Goal: Navigation & Orientation: Understand site structure

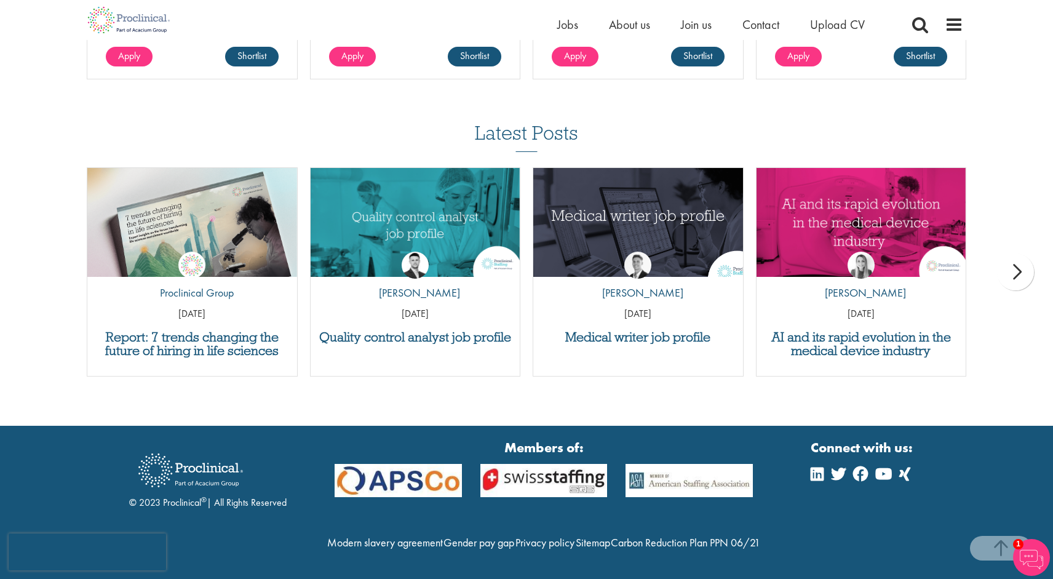
scroll to position [1265, 0]
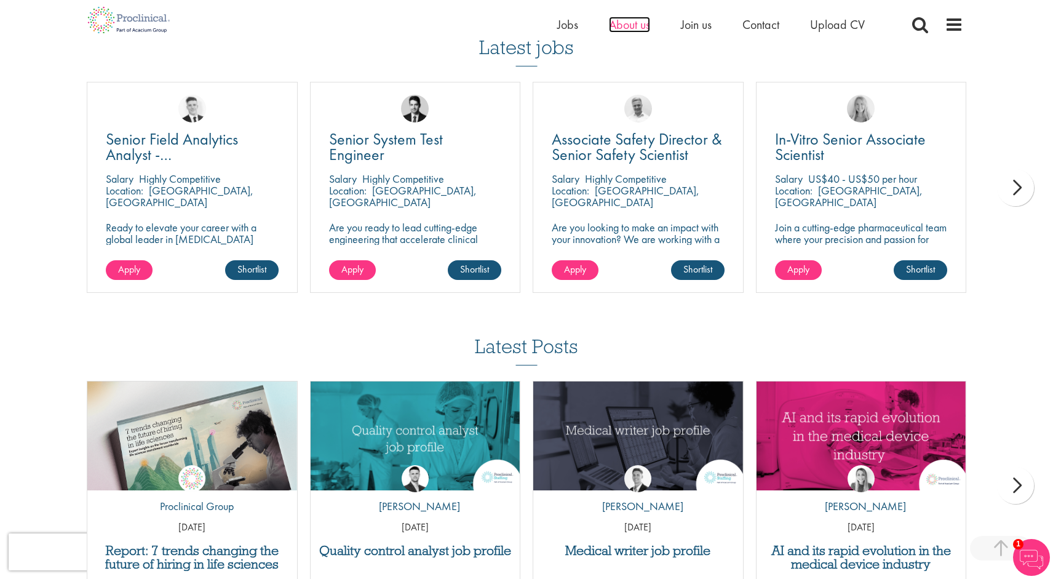
click at [638, 31] on span "About us" at bounding box center [629, 25] width 41 height 16
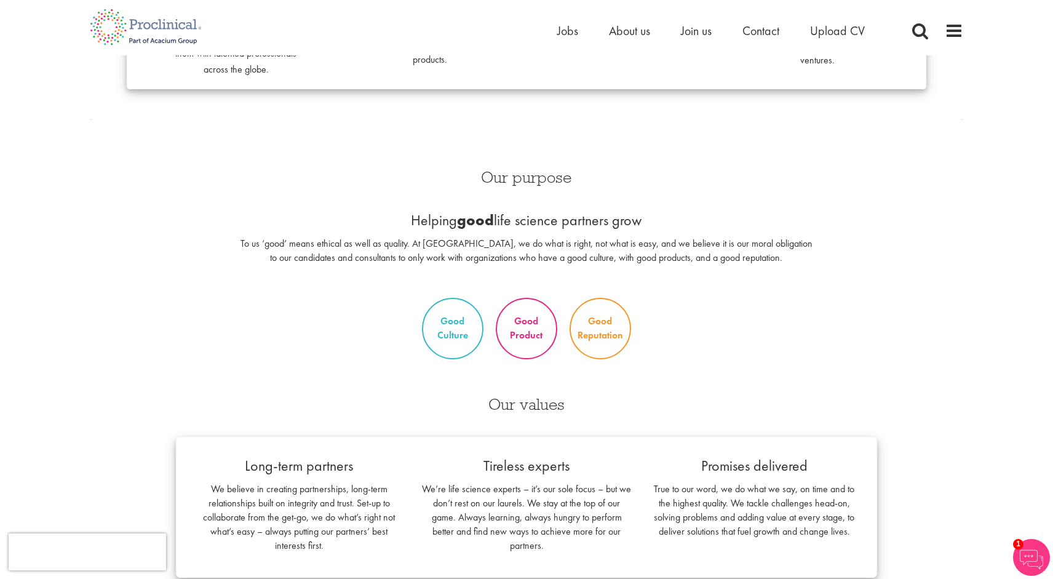
scroll to position [367, 0]
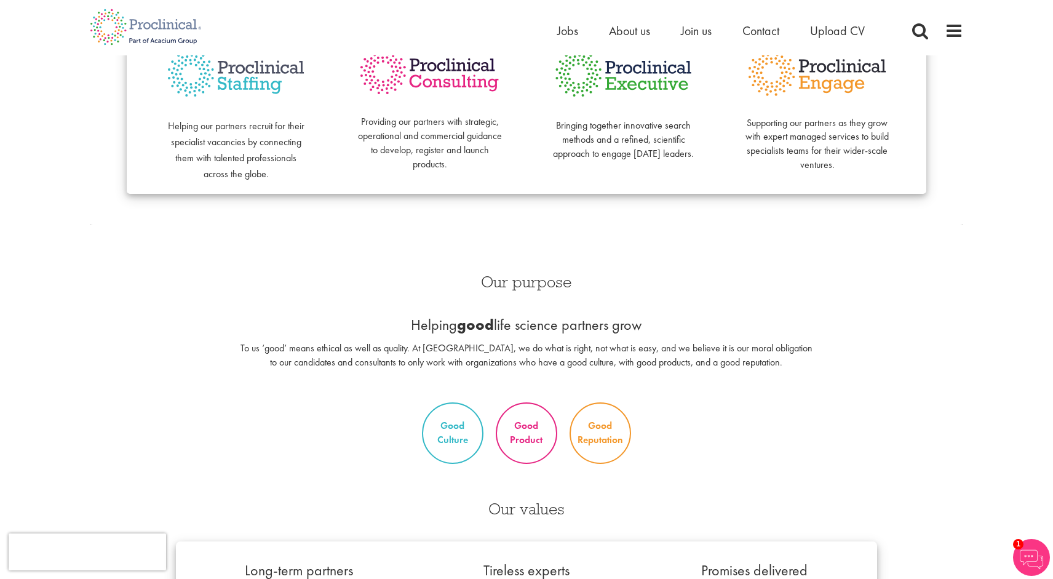
click at [453, 118] on p "Providing our partners with strategic, operational and commercial guidance to d…" at bounding box center [429, 136] width 145 height 70
click at [461, 74] on img at bounding box center [429, 71] width 145 height 51
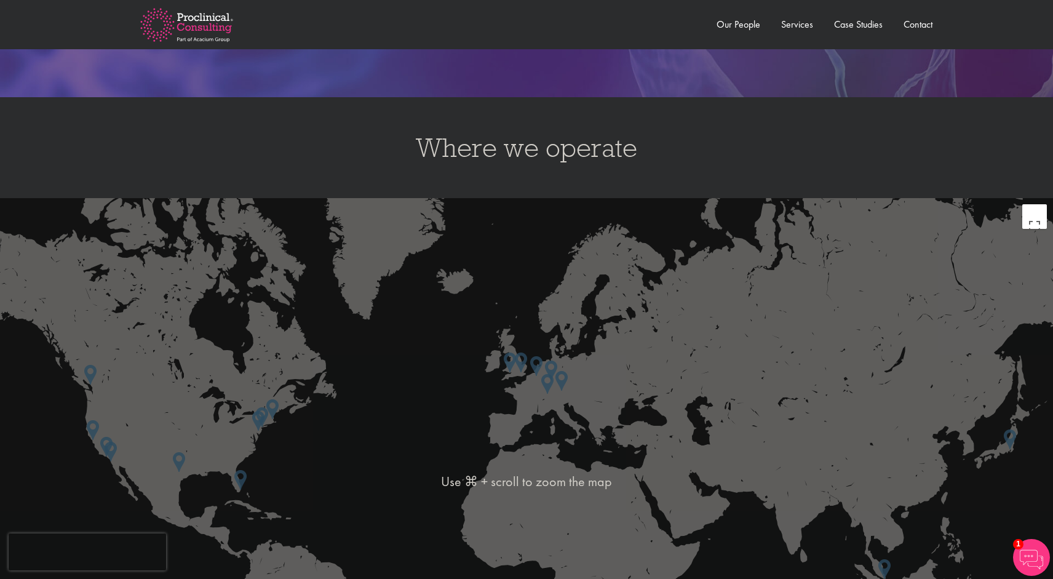
scroll to position [2095, 0]
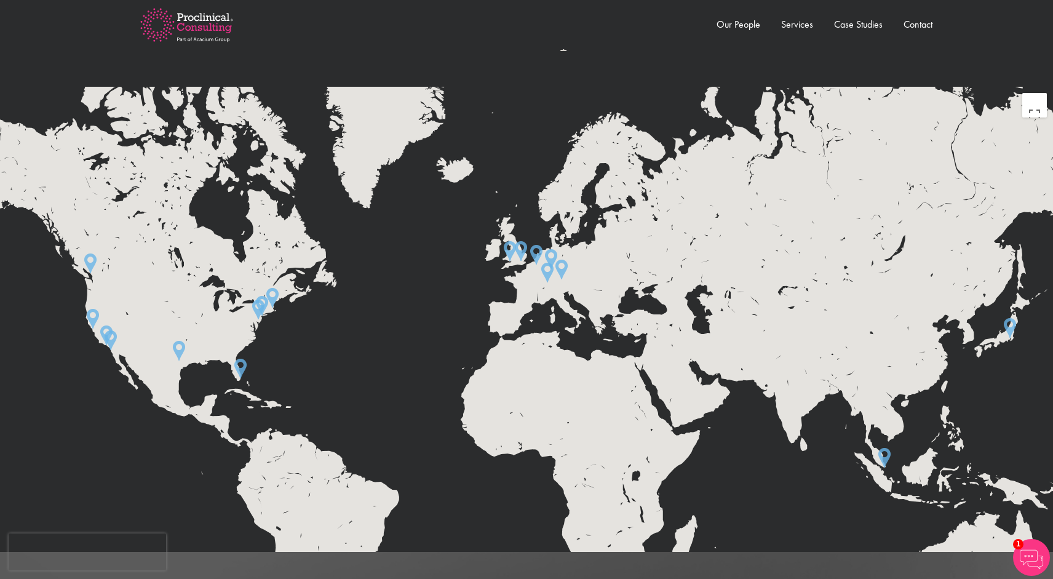
click at [506, 252] on img at bounding box center [510, 251] width 12 height 20
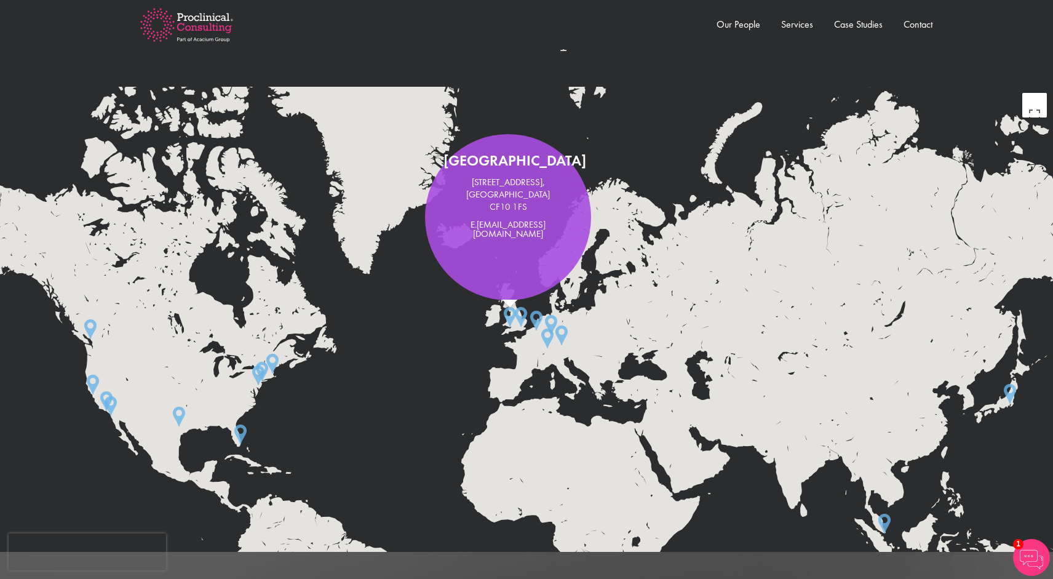
click at [523, 314] on img at bounding box center [521, 317] width 12 height 20
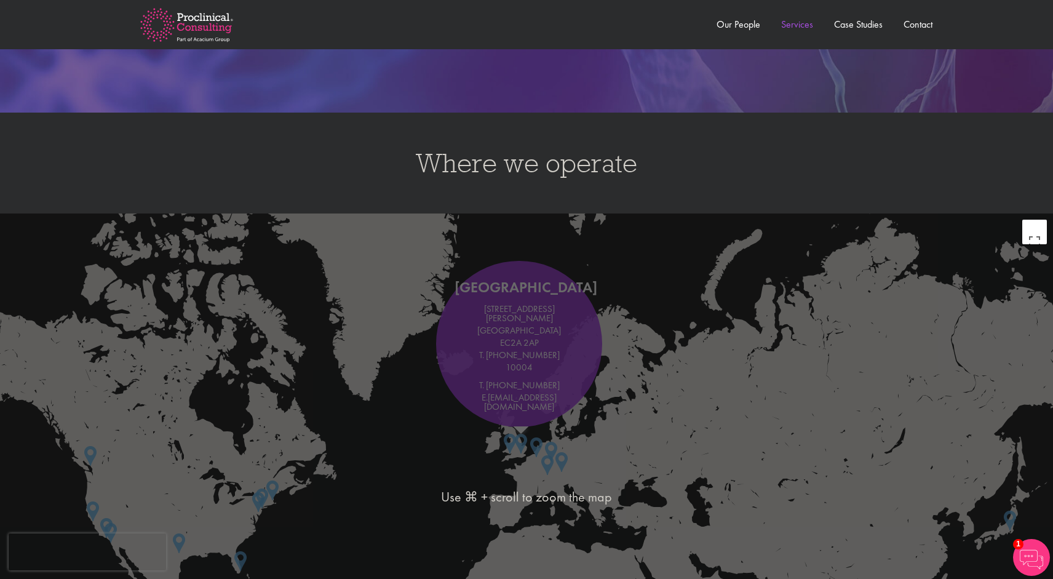
click at [805, 21] on link "Services" at bounding box center [797, 24] width 32 height 13
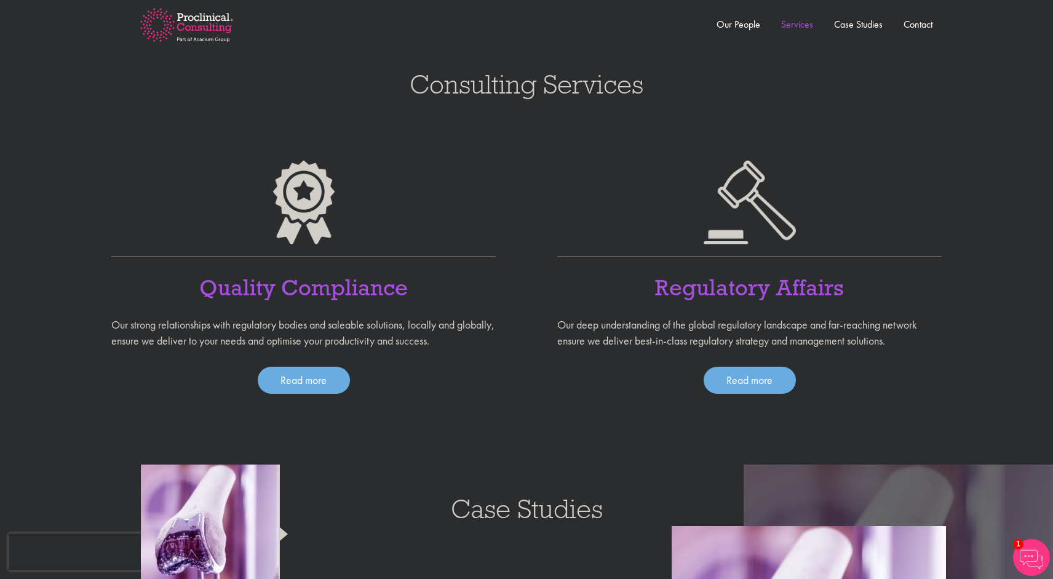
scroll to position [771, 0]
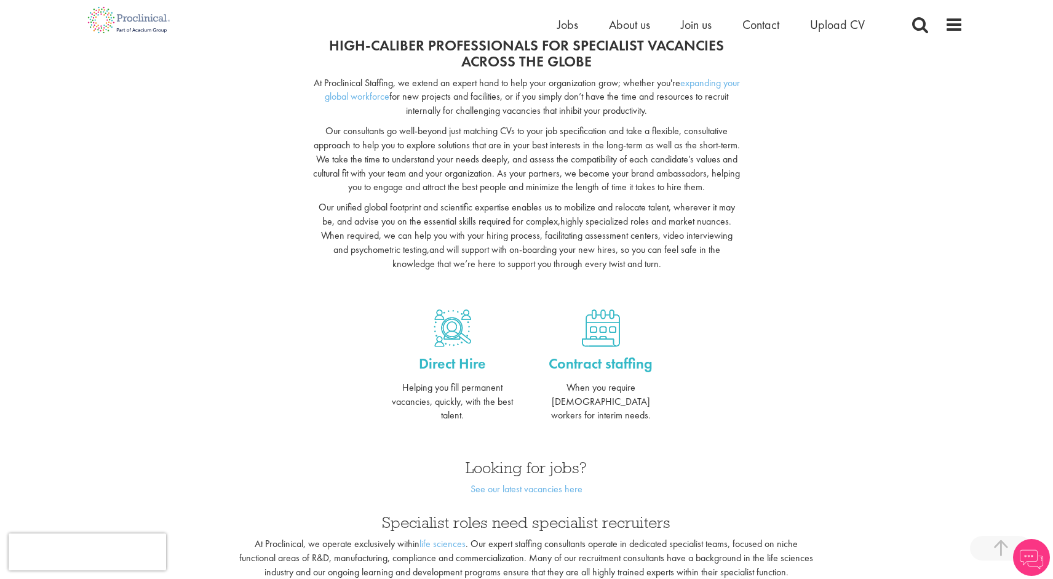
scroll to position [152, 0]
